Goal: Submit feedback/report problem

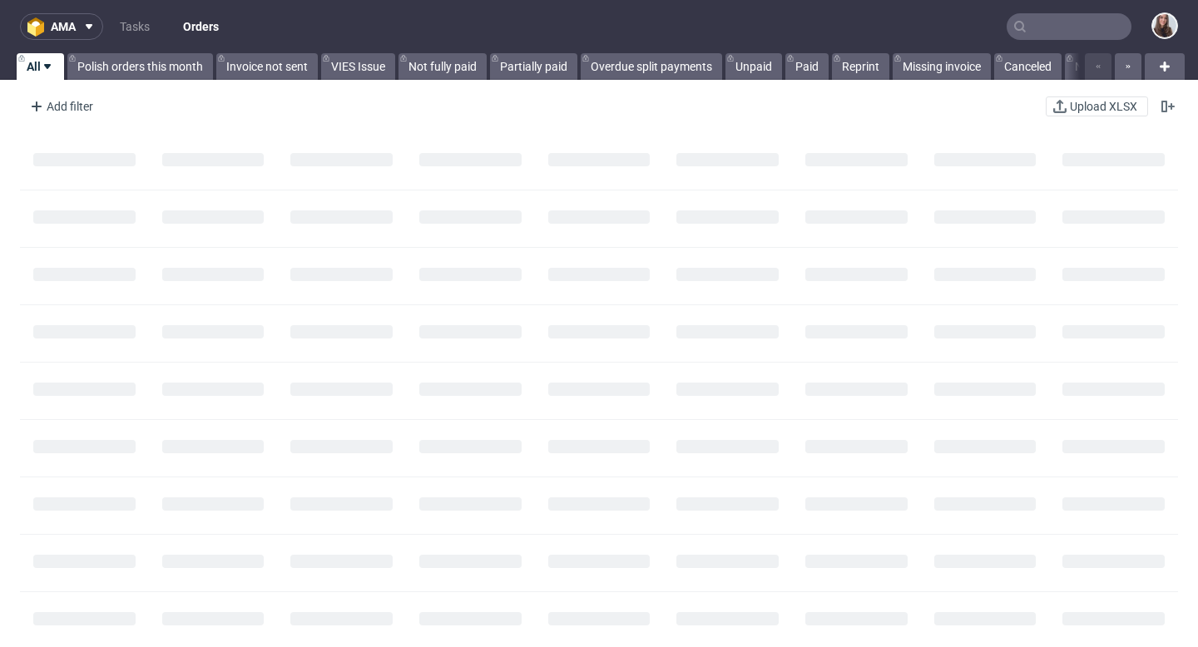
click at [1067, 31] on input "text" at bounding box center [1068, 26] width 125 height 27
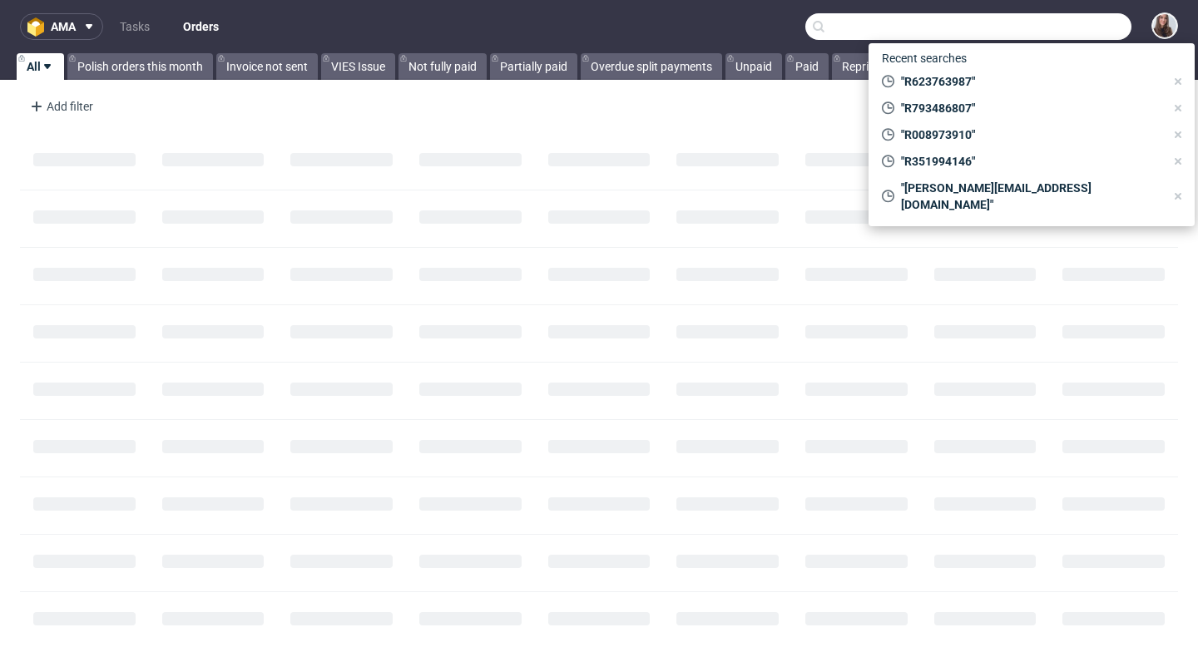
paste input "R264952436"
type input "R264952436"
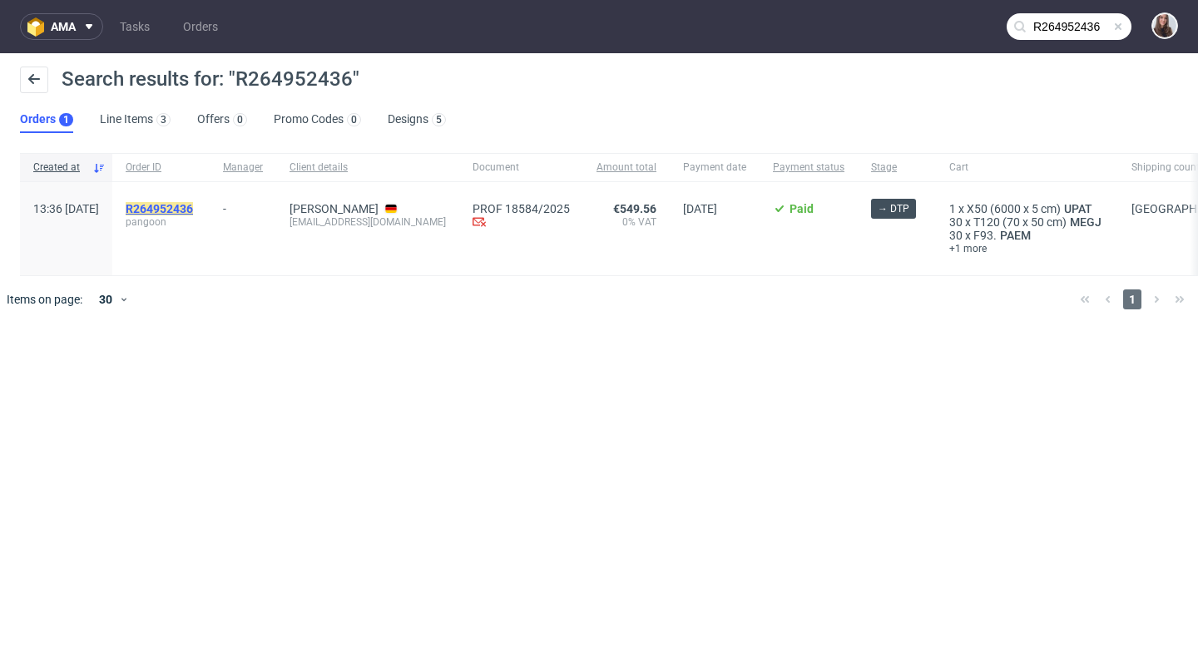
click at [193, 210] on mark "R264952436" at bounding box center [159, 208] width 67 height 13
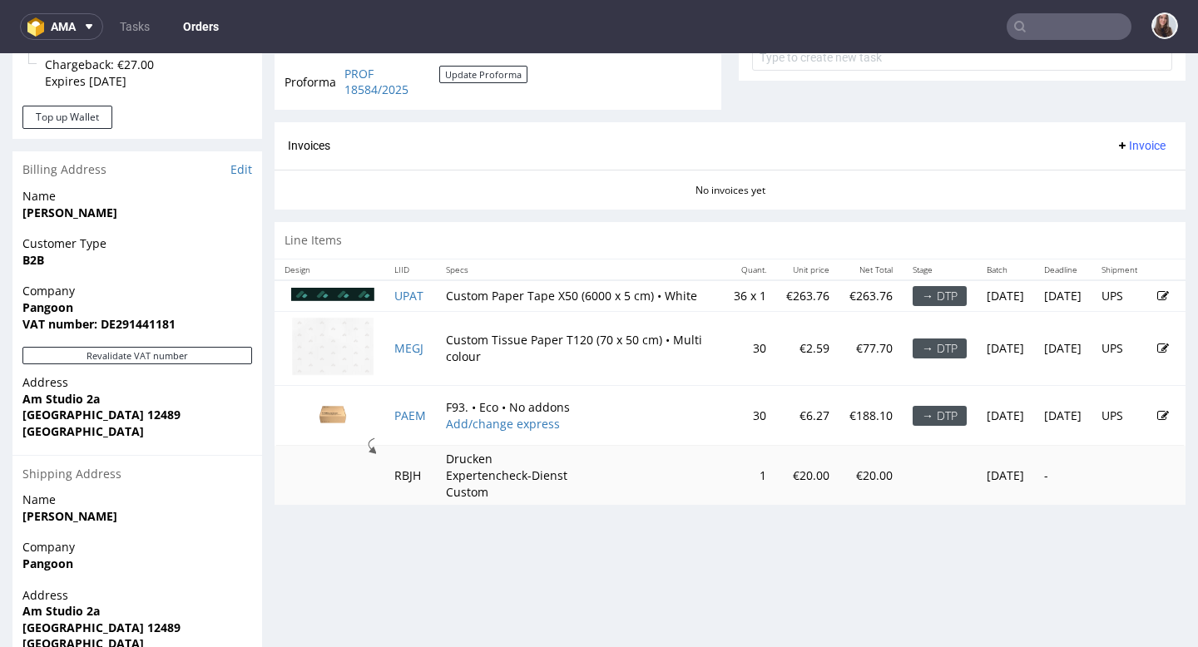
scroll to position [655, 0]
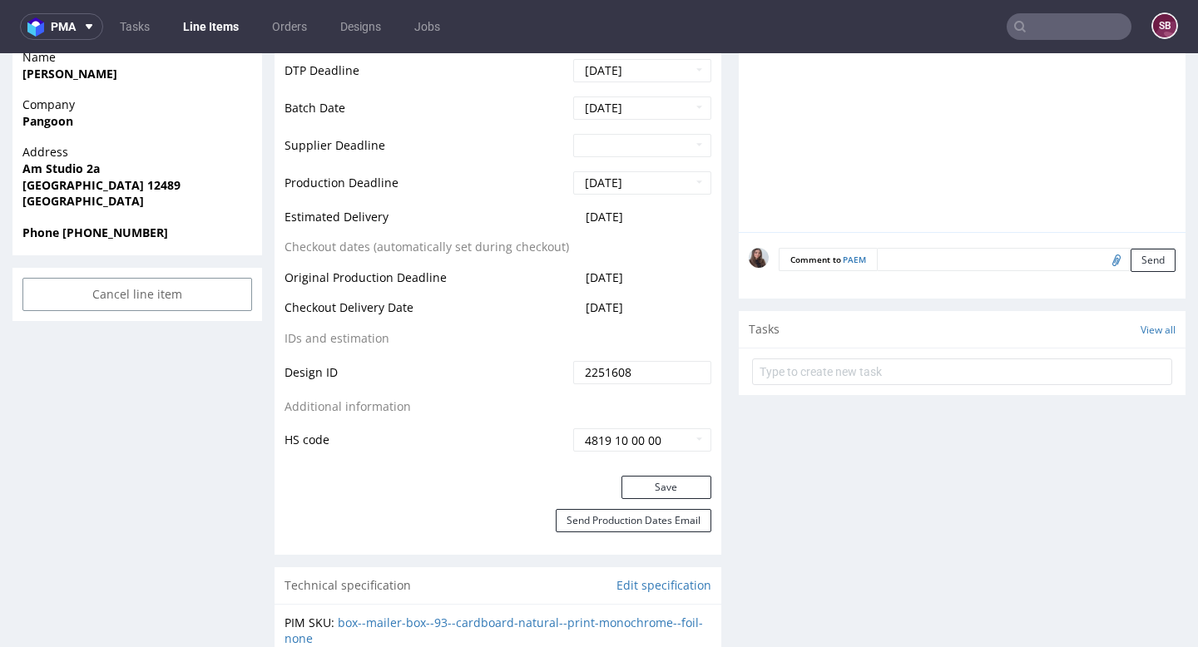
scroll to position [720, 0]
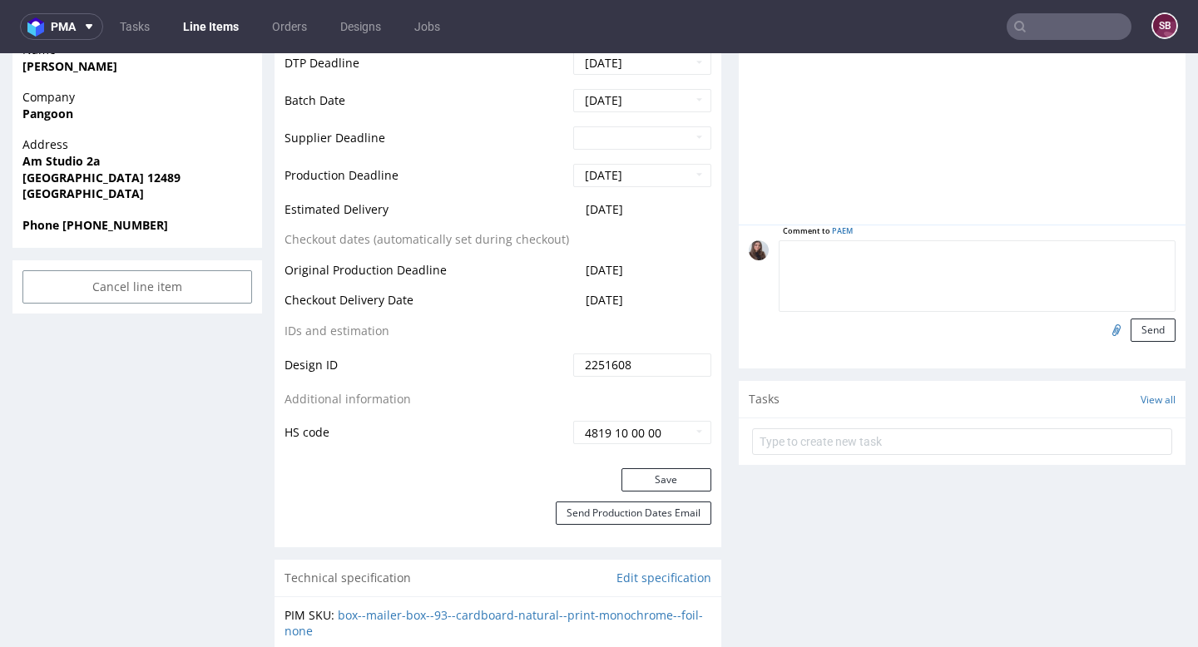
click at [937, 255] on textarea at bounding box center [977, 276] width 397 height 72
paste textarea "t is important to us that all elements have the same margins on all sides. I ha…"
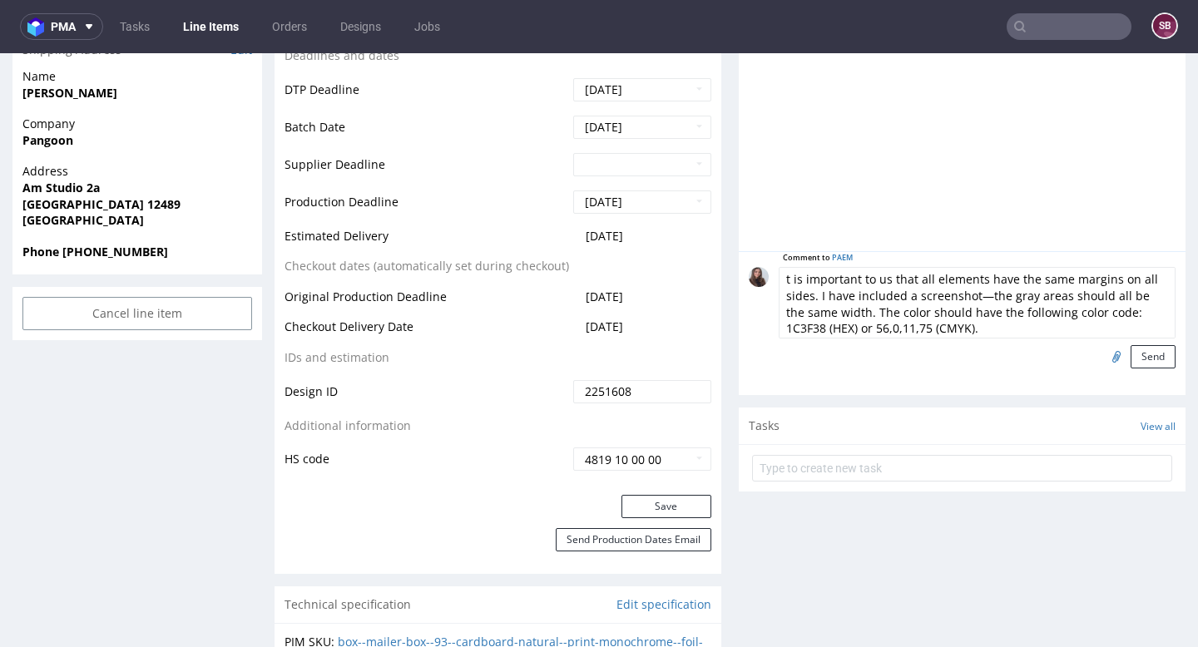
scroll to position [686, 0]
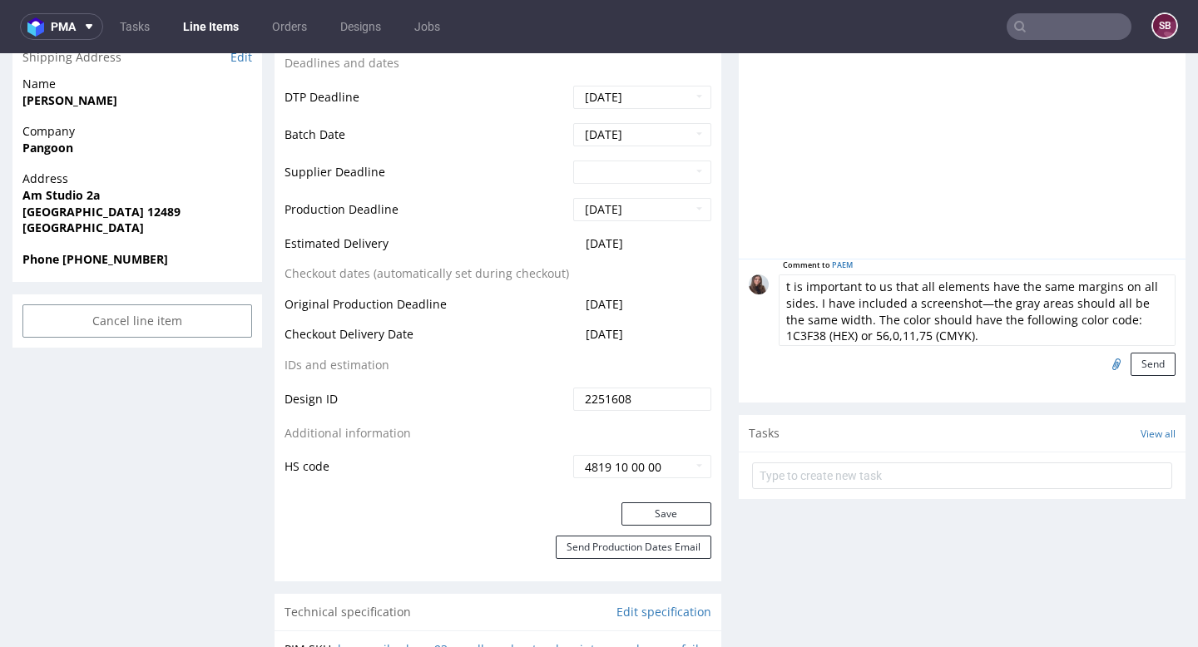
click at [781, 285] on textarea "t is important to us that all elements have the same margins on all sides. I ha…" at bounding box center [977, 310] width 397 height 72
type textarea "It is important to us that all elements have the same margins on all sides. I h…"
click at [1132, 358] on button "Send" at bounding box center [1152, 364] width 45 height 23
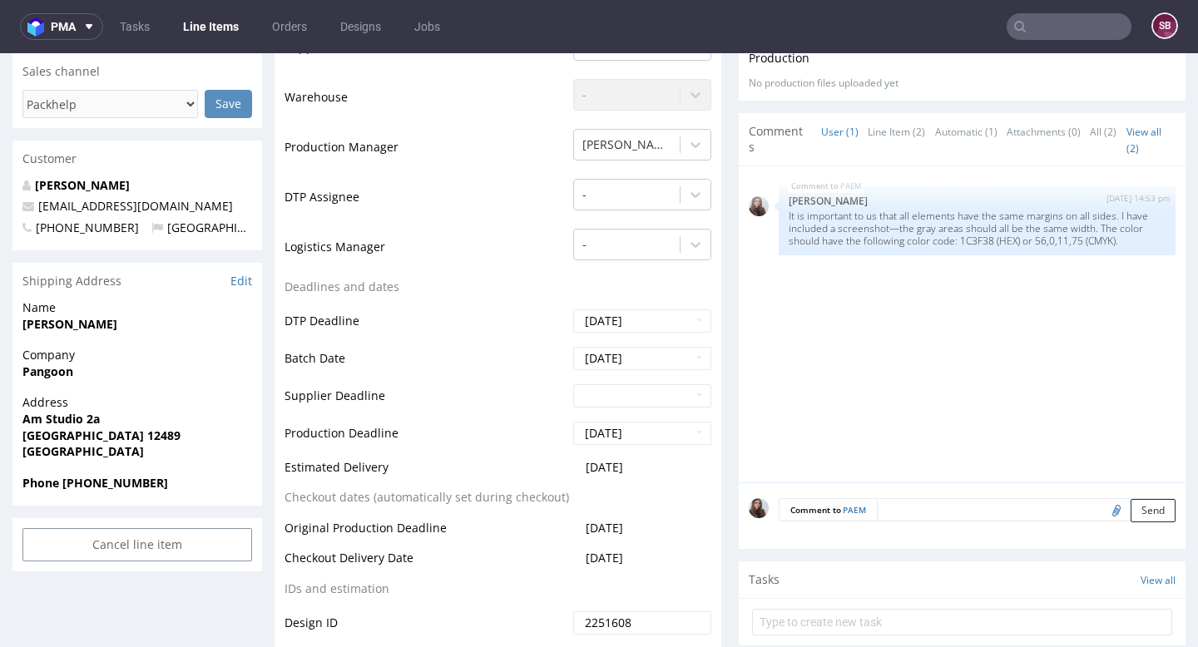
scroll to position [532, 0]
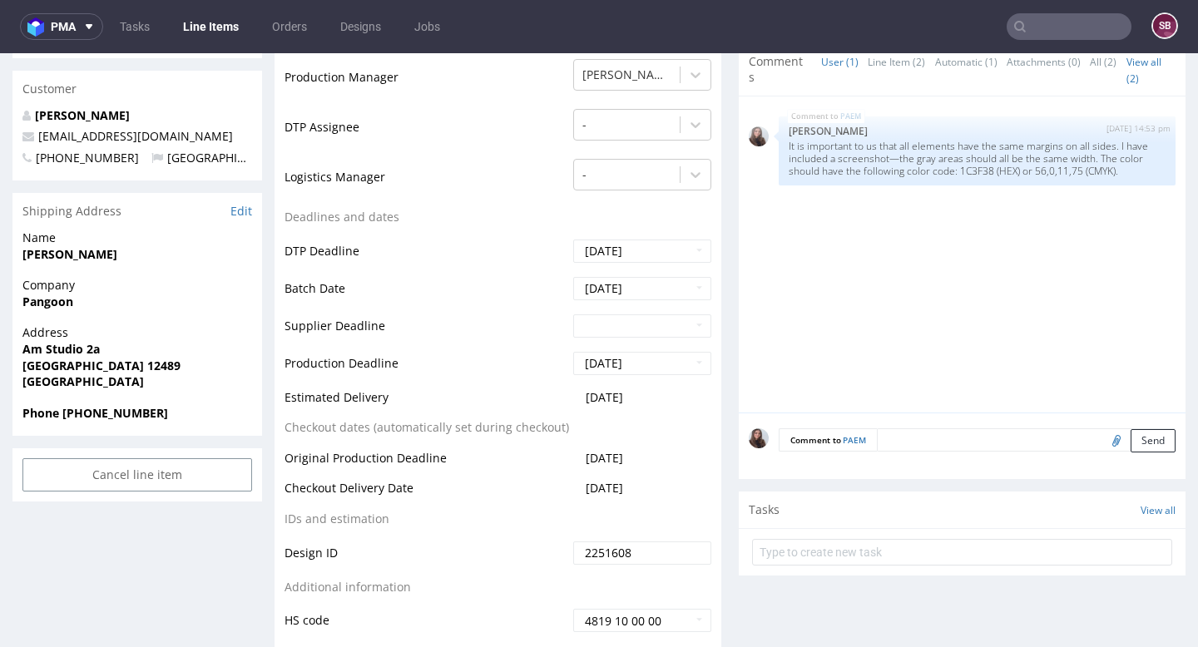
click at [1102, 443] on input "file" at bounding box center [1113, 440] width 23 height 22
type input "C:\fakepath\Bildschirmfoto [DATE] um 14.32.09.png"
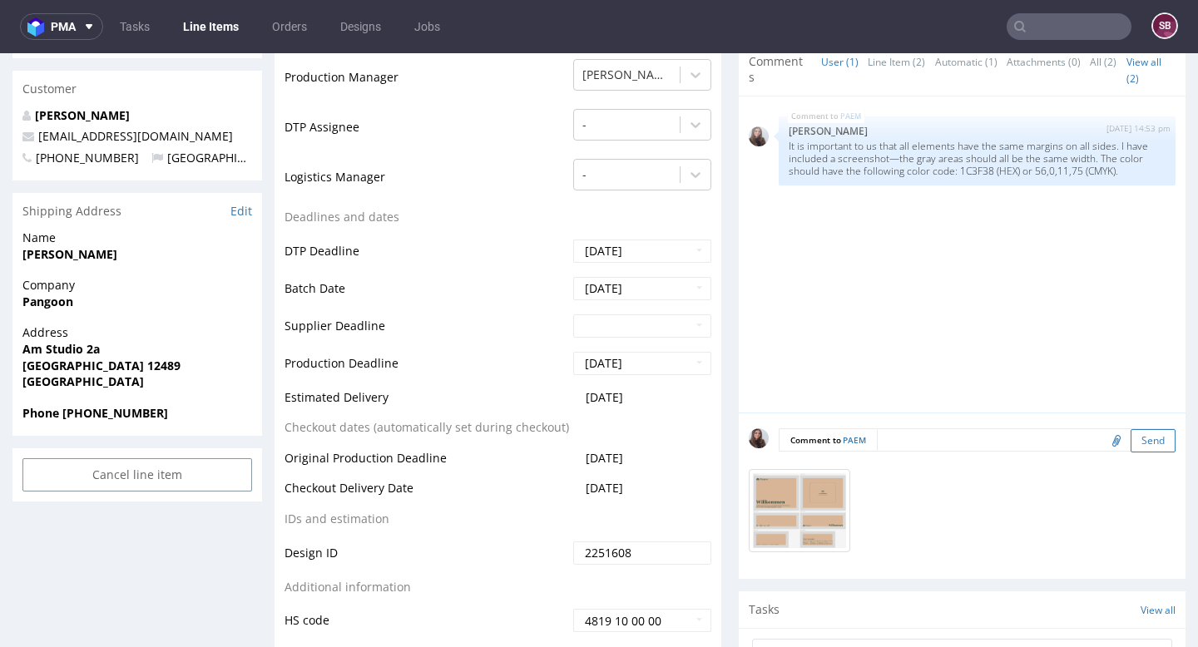
click at [1130, 443] on button "Send" at bounding box center [1152, 440] width 45 height 23
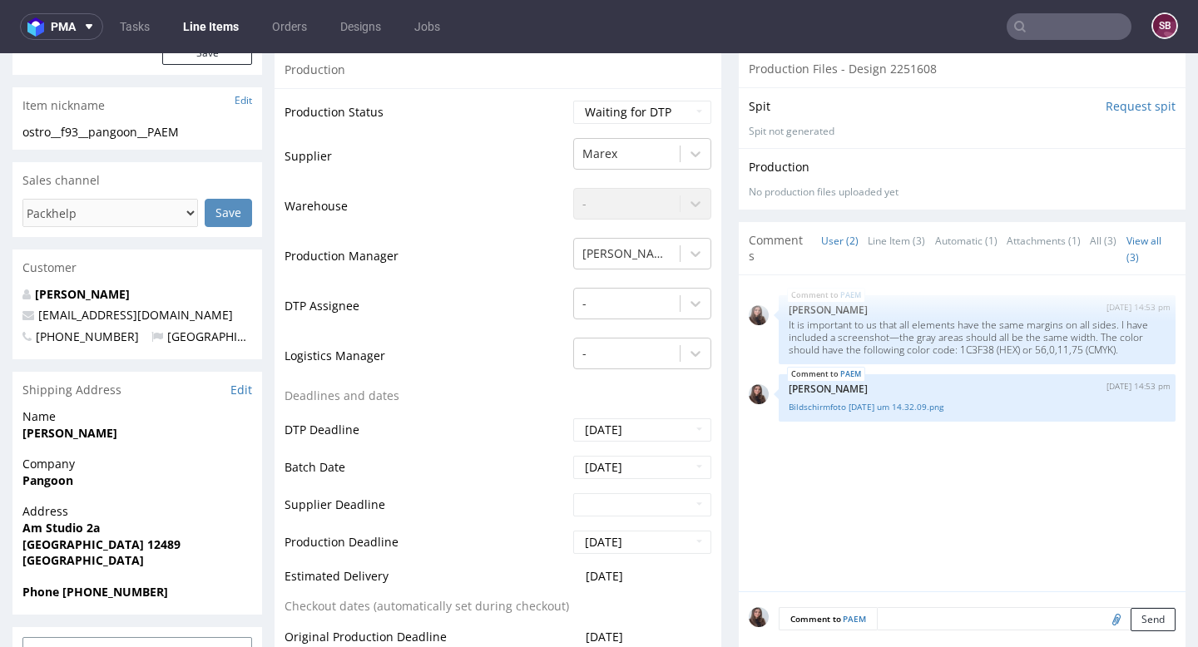
scroll to position [355, 0]
click at [891, 235] on link "Line Item (3)" at bounding box center [896, 239] width 57 height 36
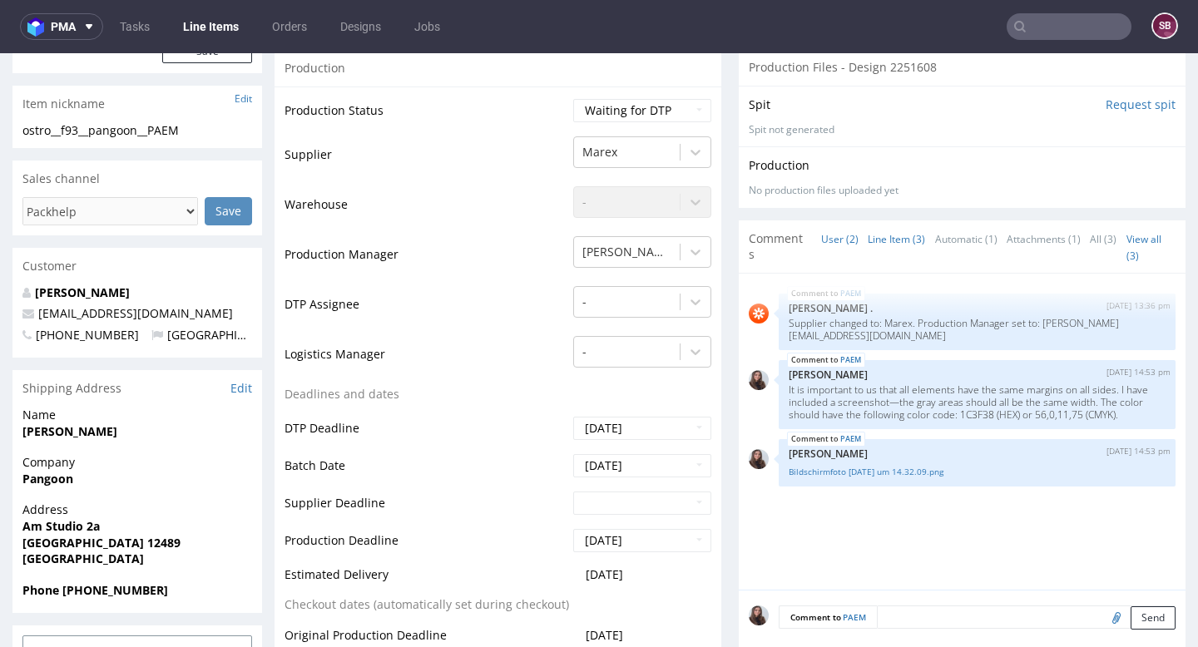
click at [821, 237] on link "User (2)" at bounding box center [839, 239] width 37 height 36
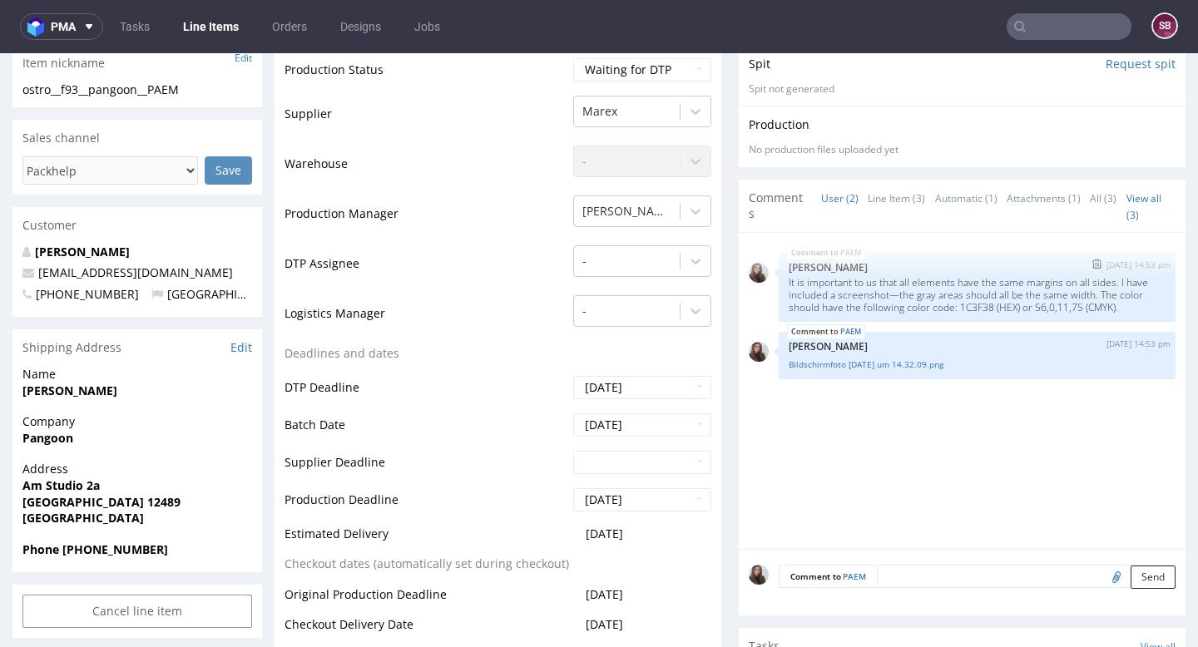
scroll to position [416, 0]
